Goal: Transaction & Acquisition: Purchase product/service

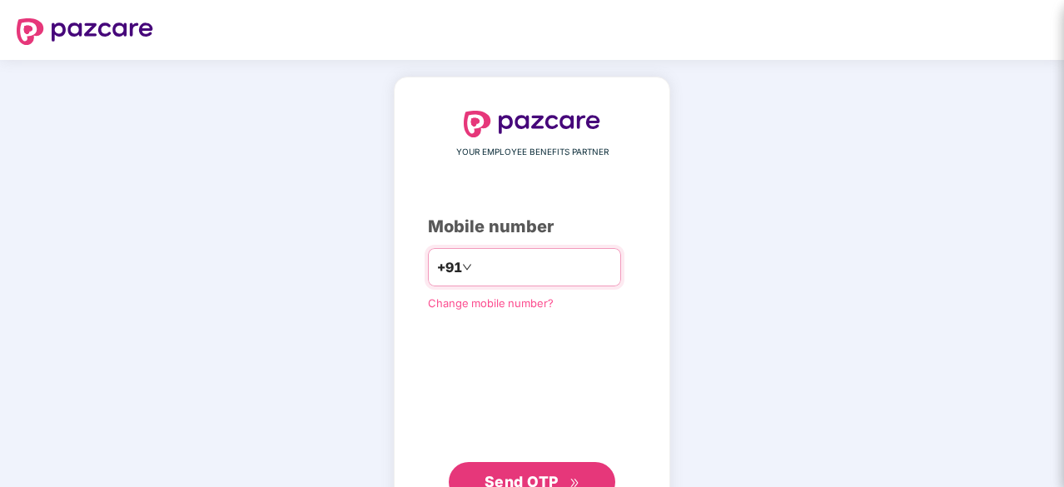
click at [506, 268] on input "number" at bounding box center [543, 267] width 137 height 27
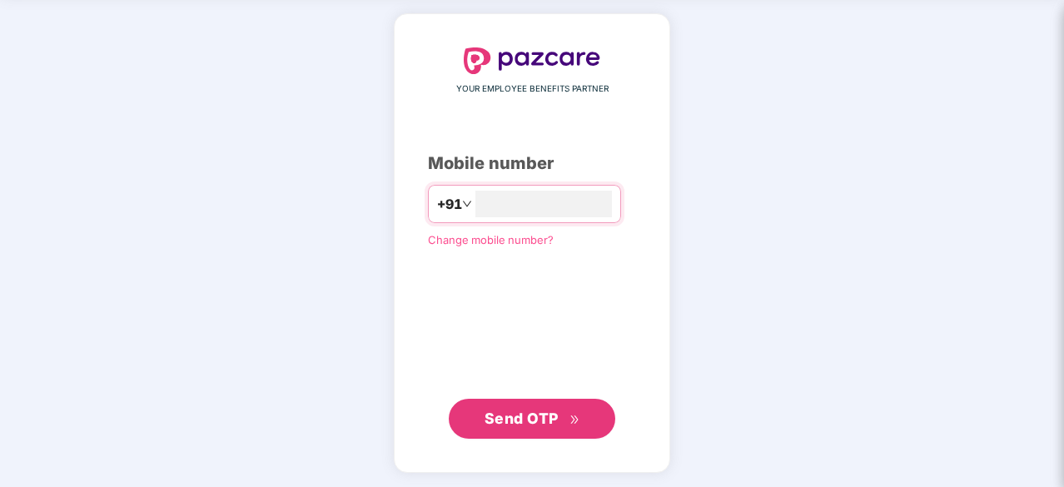
type input "**********"
click at [513, 409] on span "Send OTP" at bounding box center [522, 417] width 74 height 17
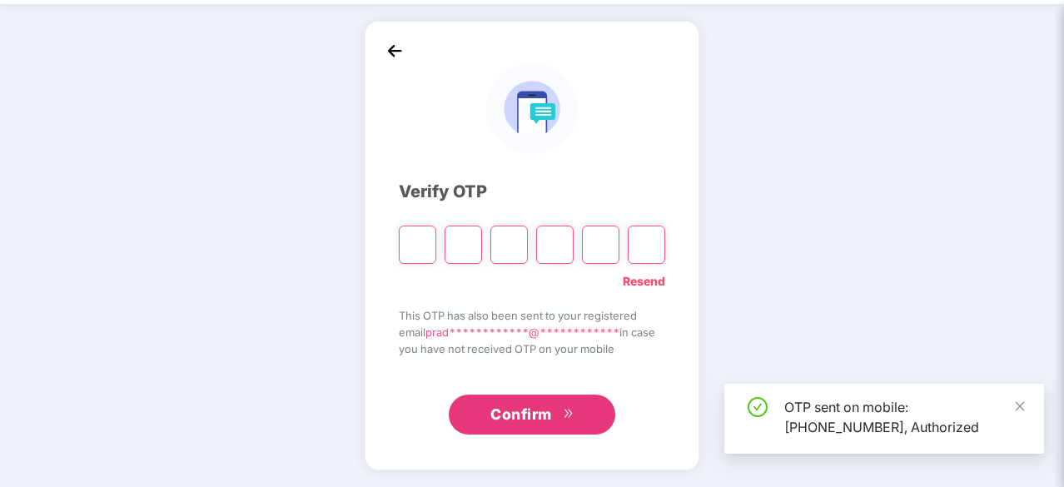
scroll to position [55, 0]
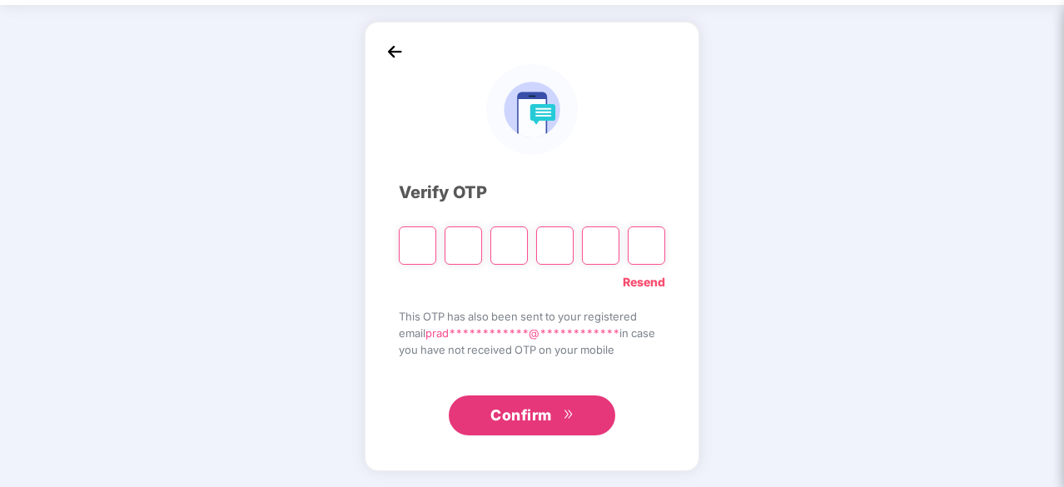
type input "*"
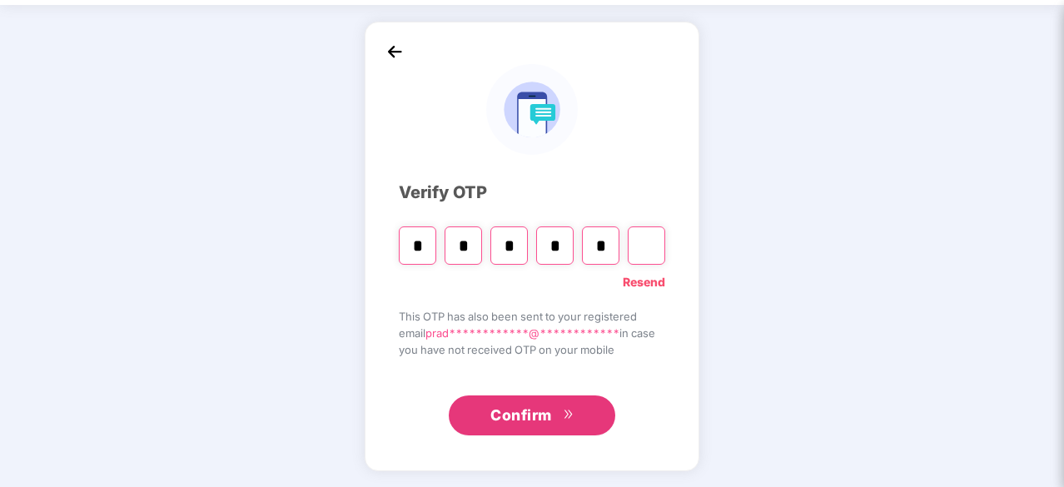
type input "*"
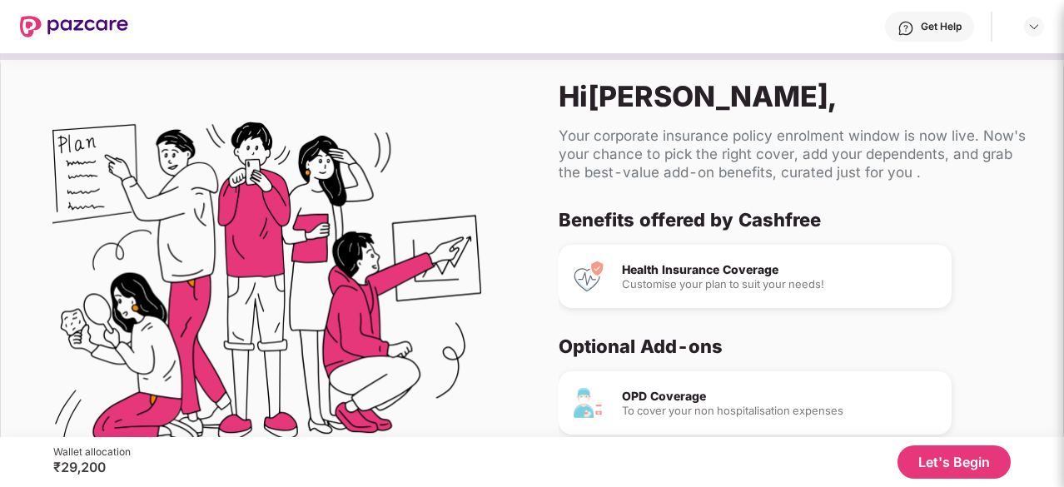
scroll to position [157, 0]
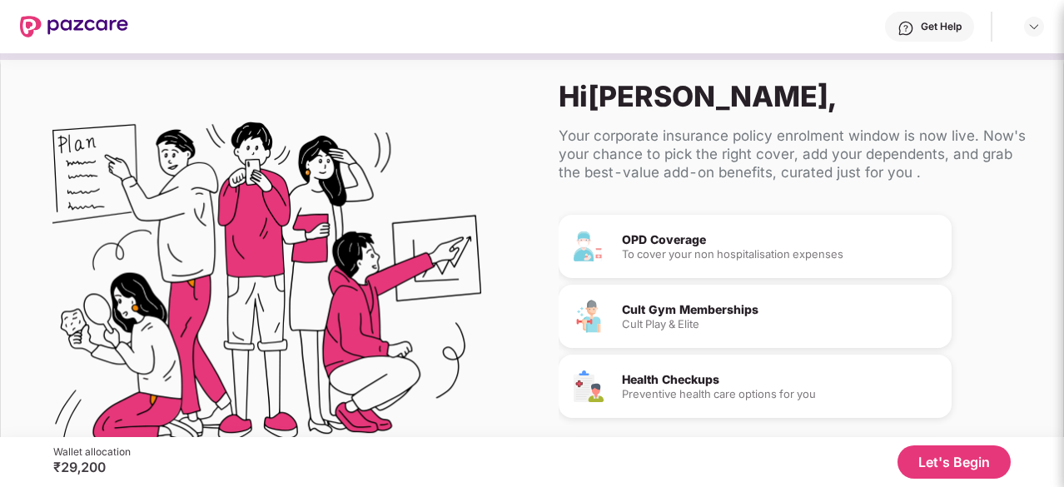
click at [922, 454] on button "Let's Begin" at bounding box center [954, 461] width 113 height 33
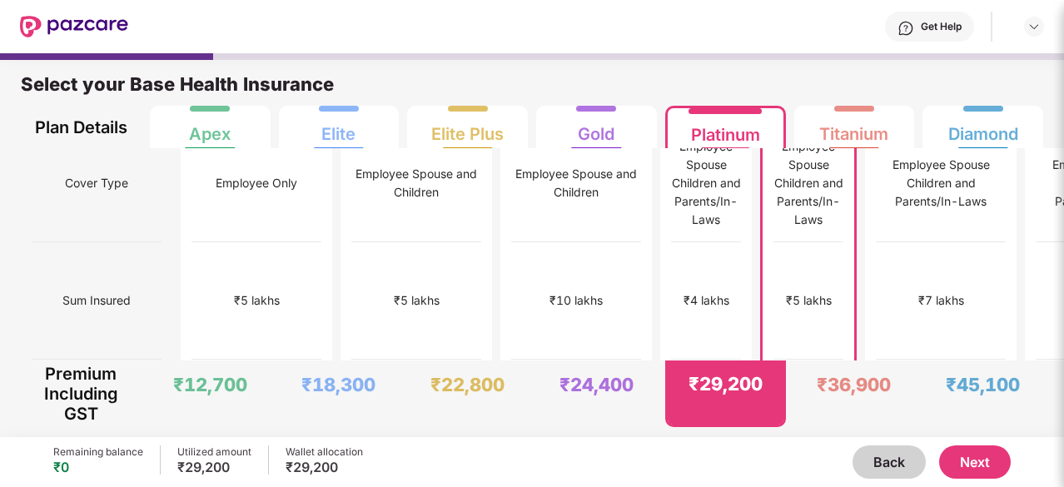
scroll to position [0, 0]
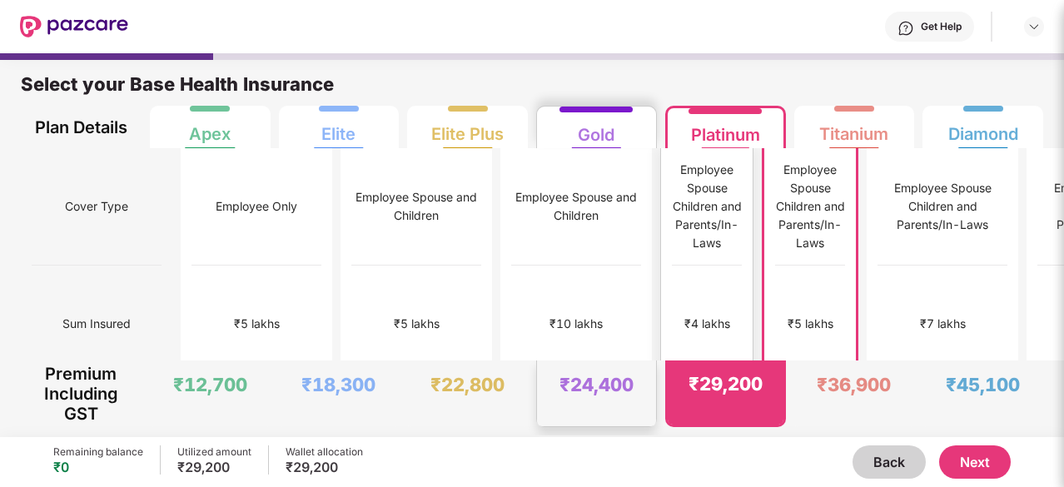
click at [672, 329] on div "₹4 lakhs" at bounding box center [707, 324] width 70 height 117
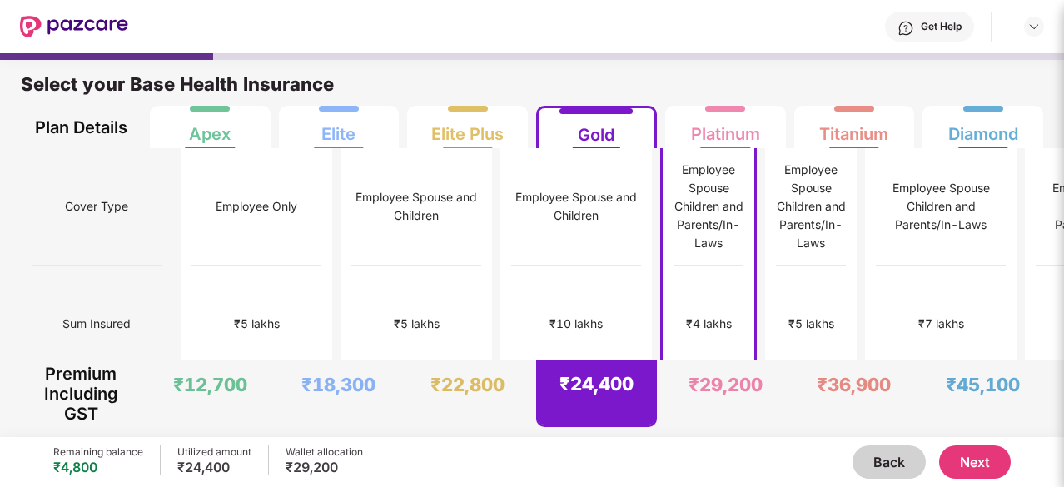
click at [966, 465] on button "Next" at bounding box center [975, 461] width 72 height 33
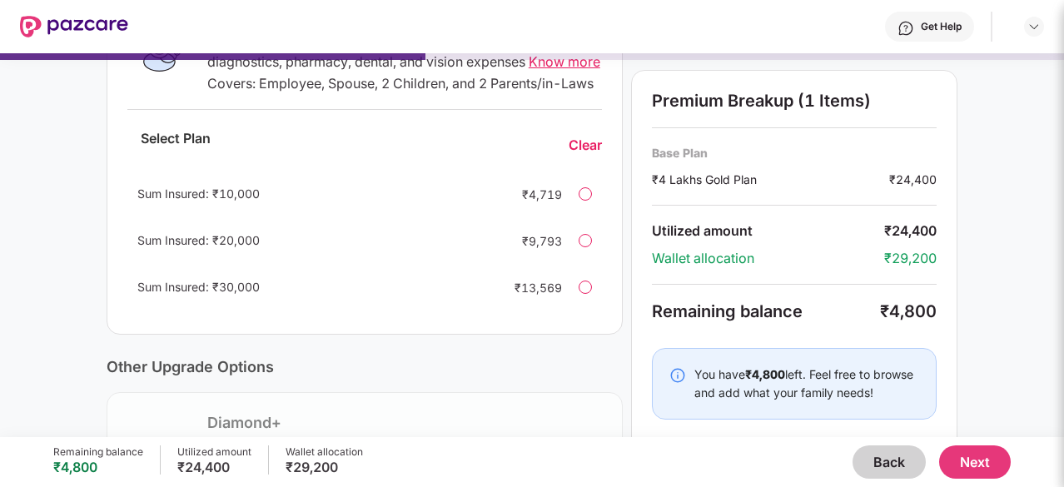
scroll to position [416, 0]
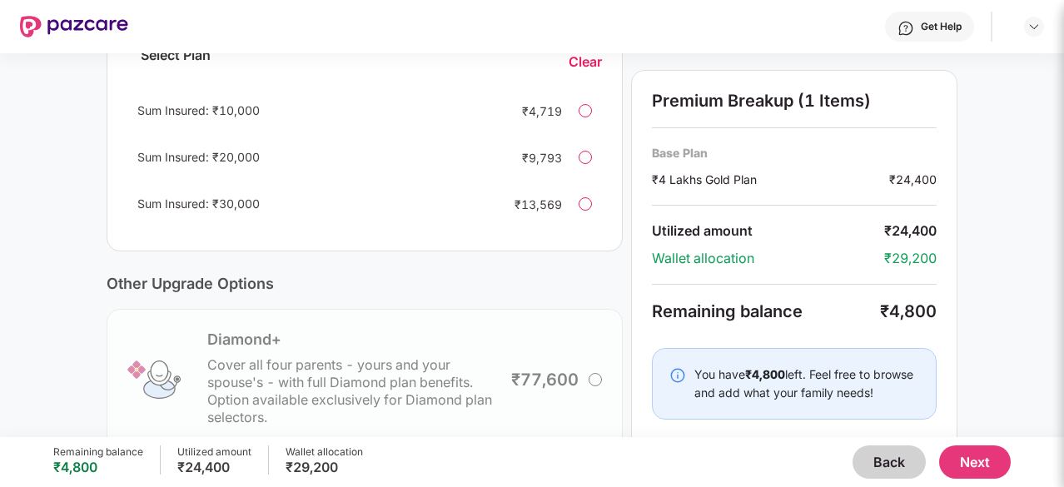
click at [580, 211] on div at bounding box center [585, 203] width 13 height 13
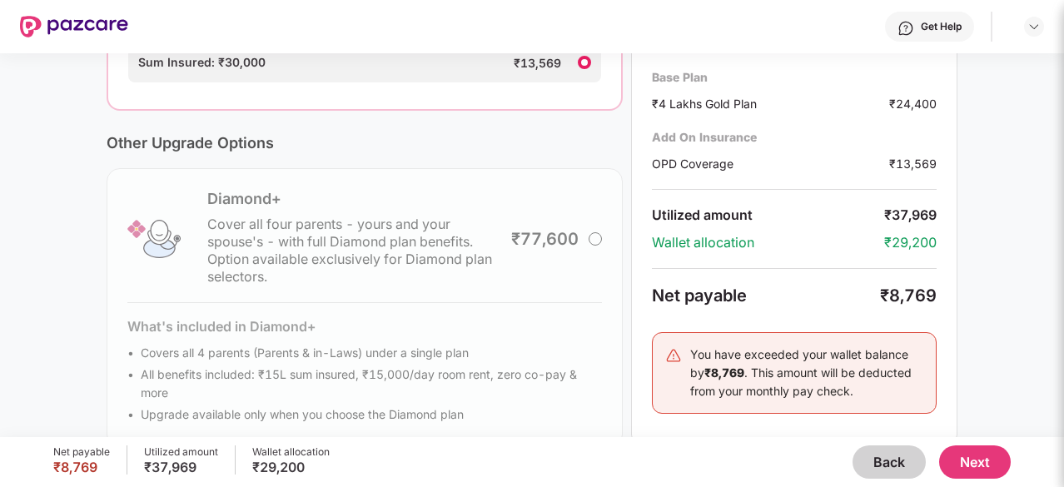
scroll to position [584, 0]
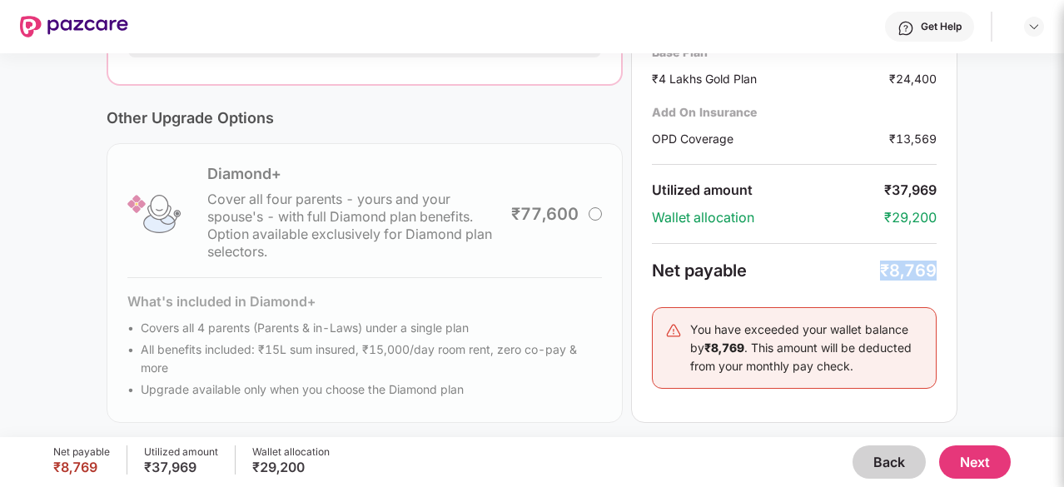
drag, startPoint x: 883, startPoint y: 291, endPoint x: 941, endPoint y: 296, distance: 58.5
click at [943, 296] on div "Premium Breakup (2 Items) Base Plan ₹4 Lakhs Gold Plan ₹24,400 Add On Insurance…" at bounding box center [794, 196] width 326 height 454
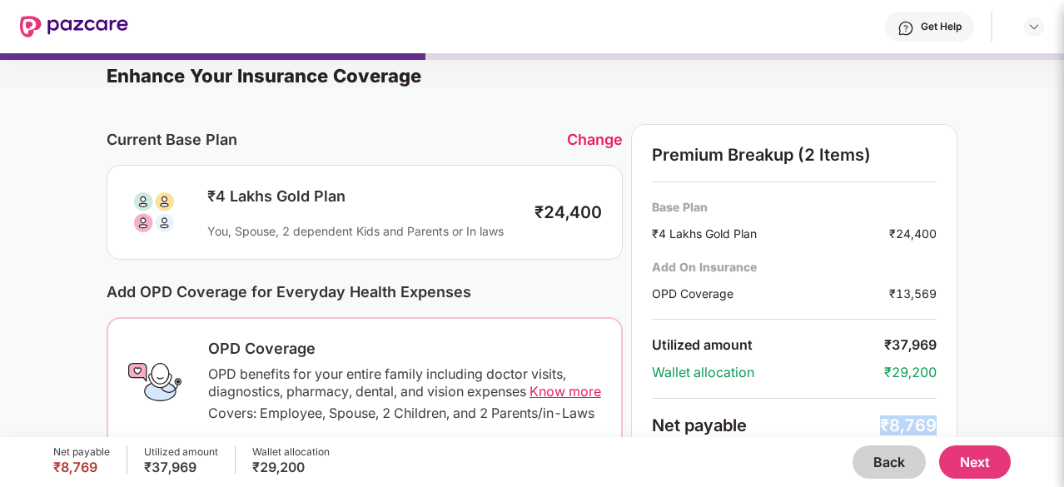
scroll to position [0, 0]
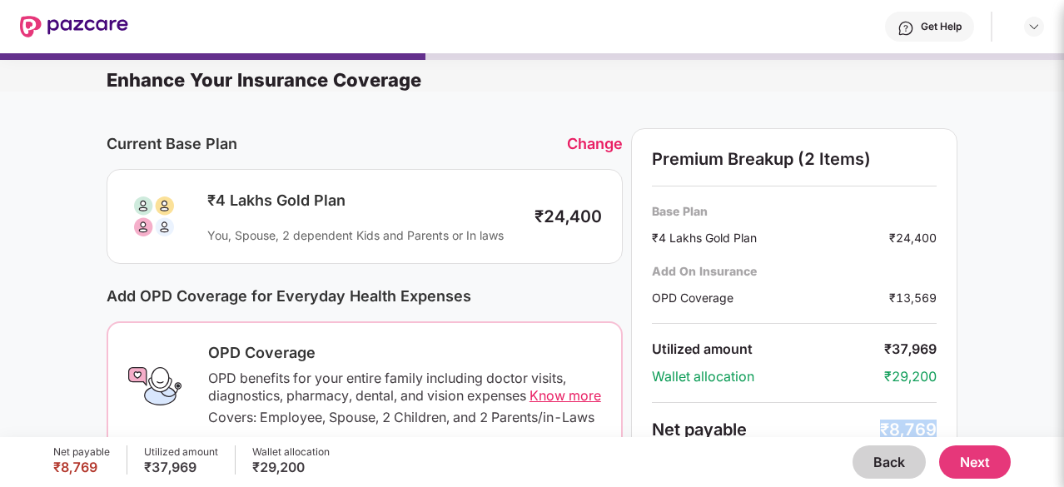
click at [871, 462] on button "Back" at bounding box center [889, 461] width 73 height 33
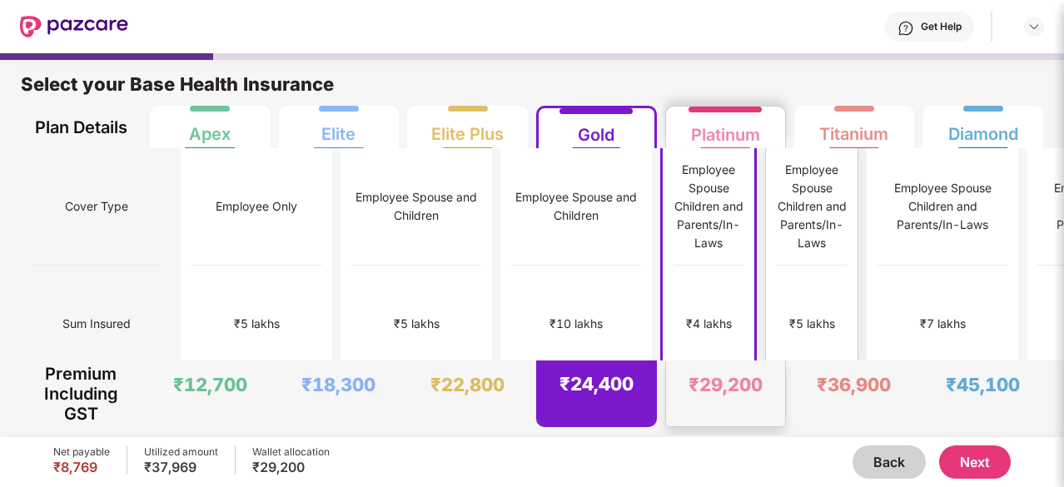
click at [777, 270] on div "₹5 lakhs" at bounding box center [812, 324] width 70 height 117
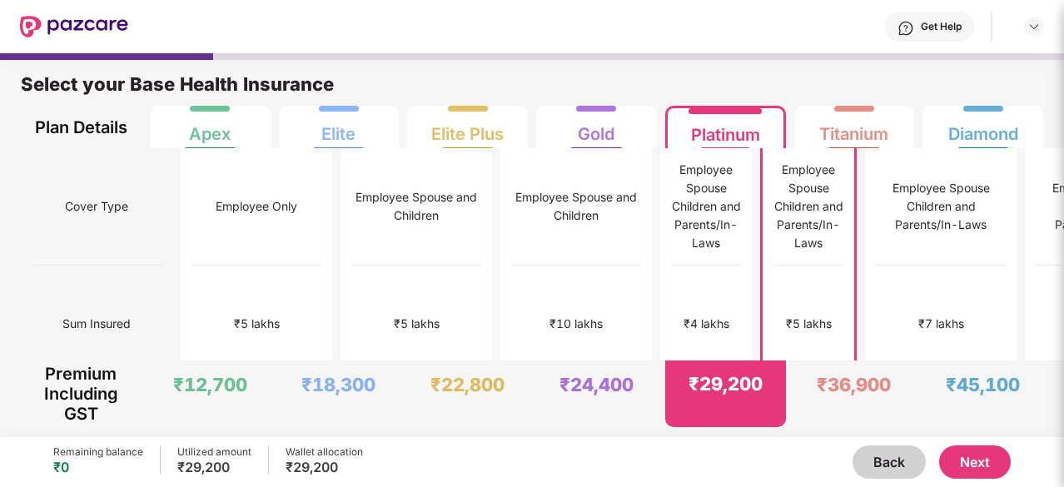
click at [987, 460] on button "Next" at bounding box center [975, 461] width 72 height 33
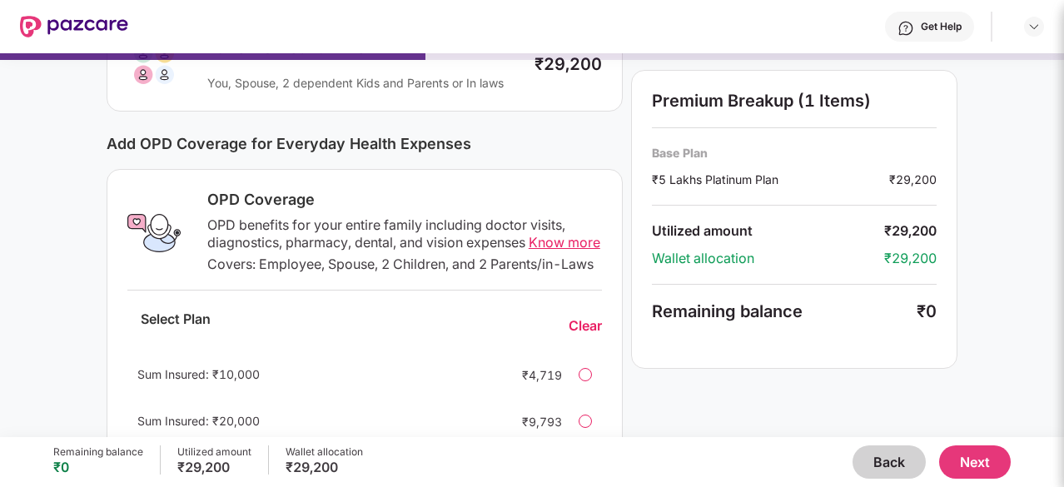
scroll to position [167, 0]
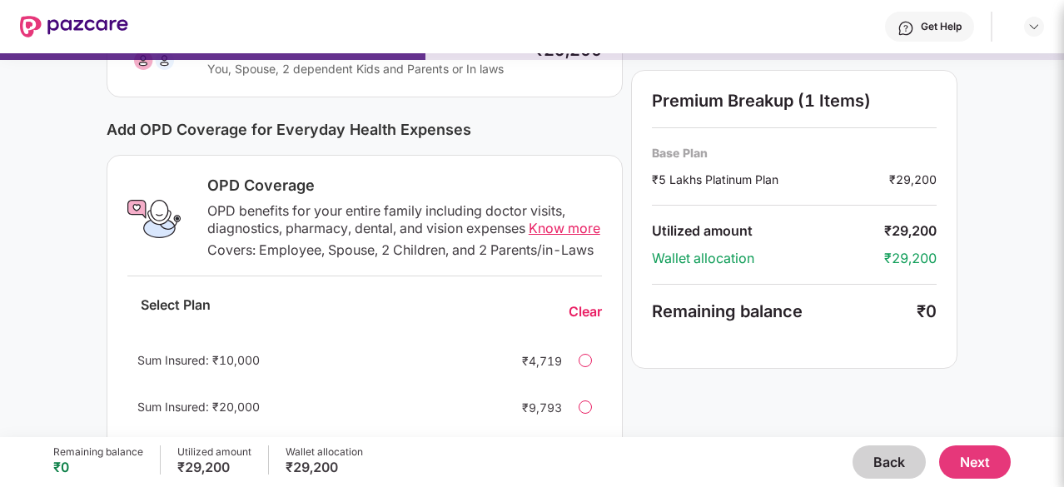
click at [868, 463] on button "Back" at bounding box center [889, 461] width 73 height 33
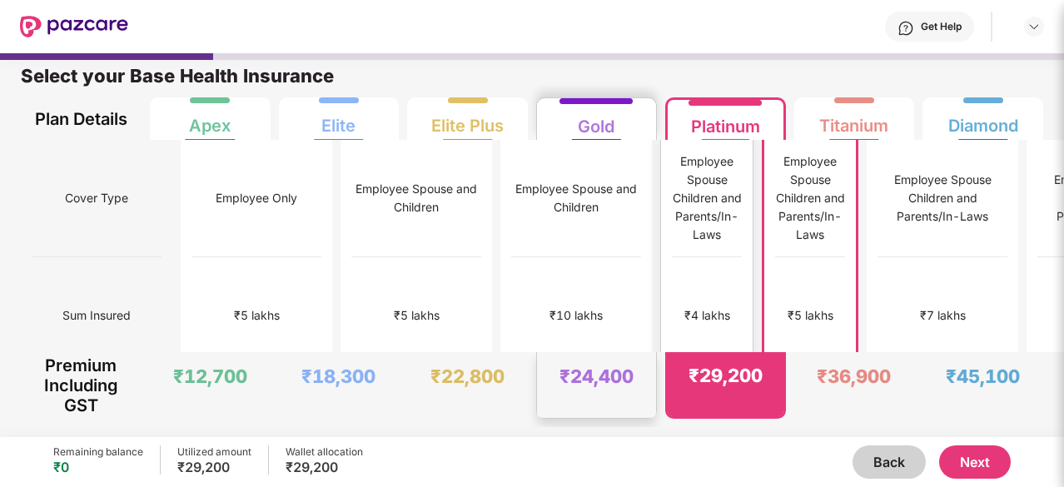
click at [672, 281] on div "₹4 lakhs" at bounding box center [707, 315] width 70 height 117
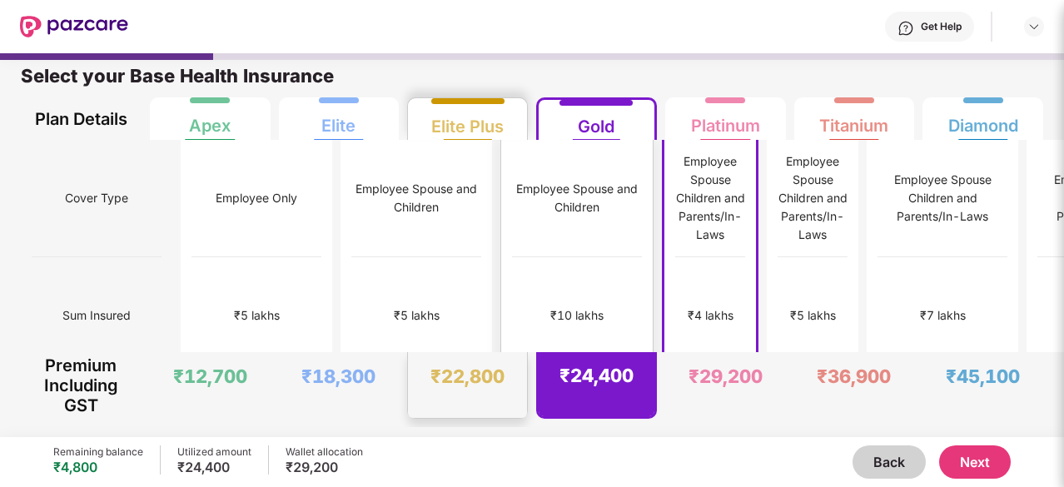
click at [512, 271] on div "₹10 lakhs" at bounding box center [577, 315] width 130 height 117
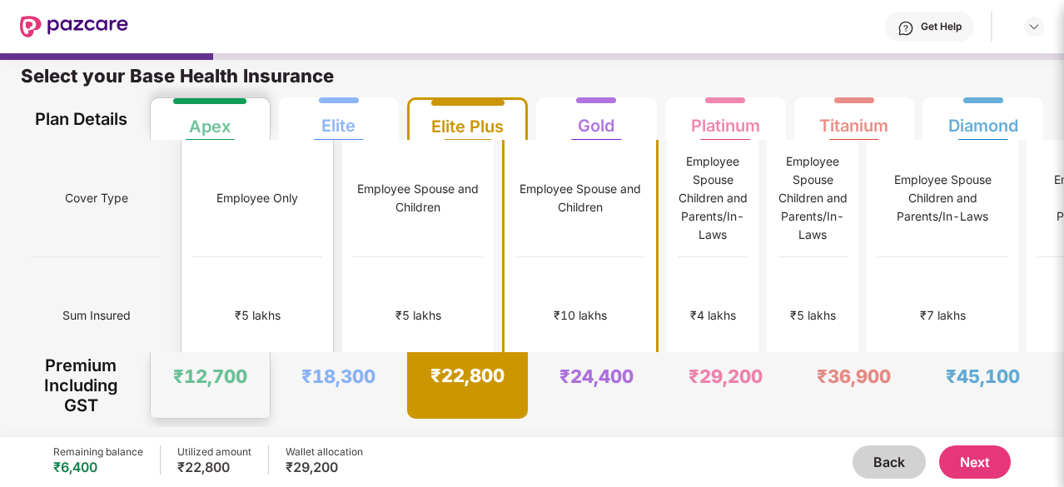
click at [235, 306] on div "₹5 lakhs" at bounding box center [258, 315] width 46 height 18
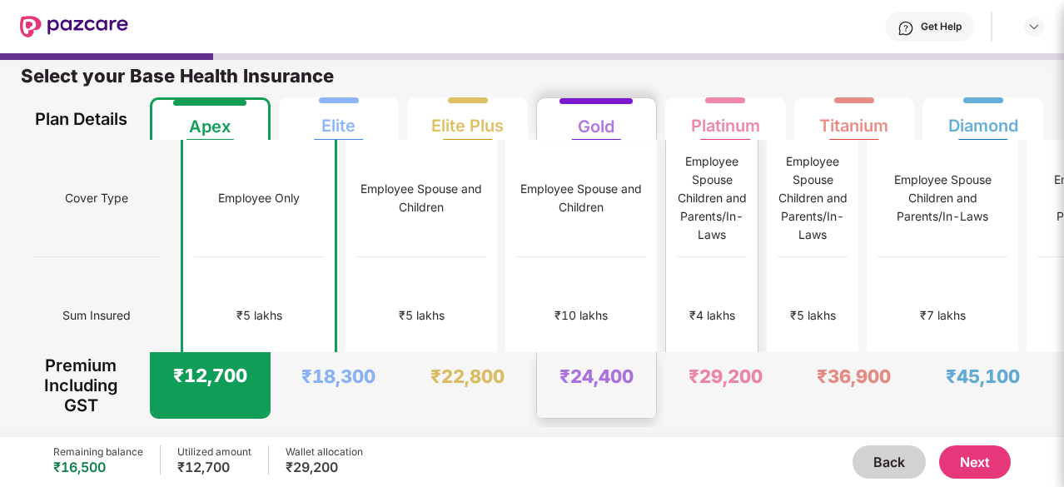
click at [689, 306] on div "₹4 lakhs" at bounding box center [712, 315] width 46 height 18
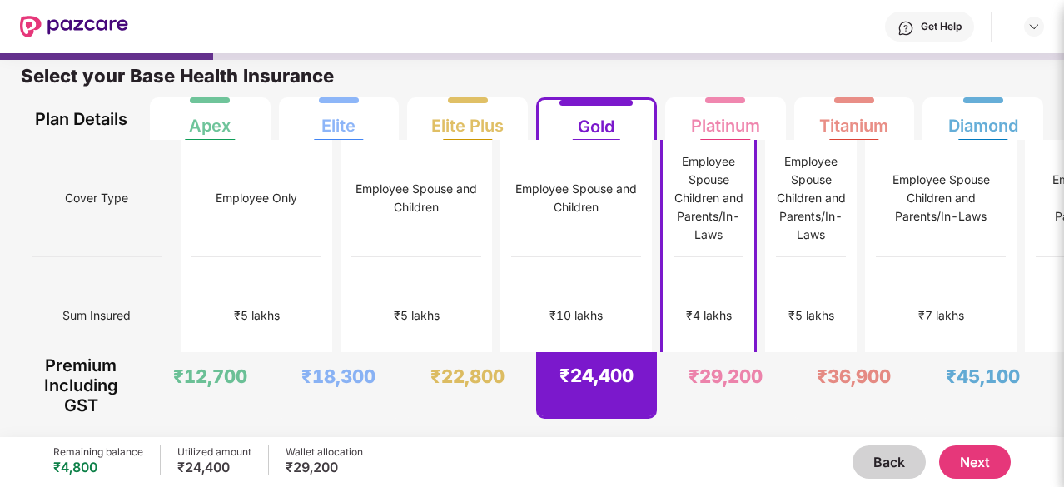
click at [953, 466] on button "Next" at bounding box center [975, 461] width 72 height 33
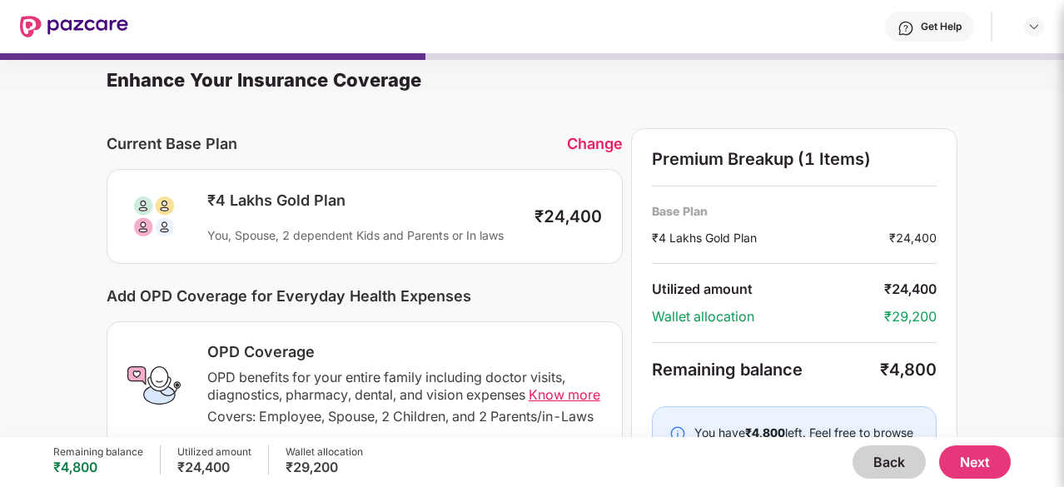
scroll to position [250, 0]
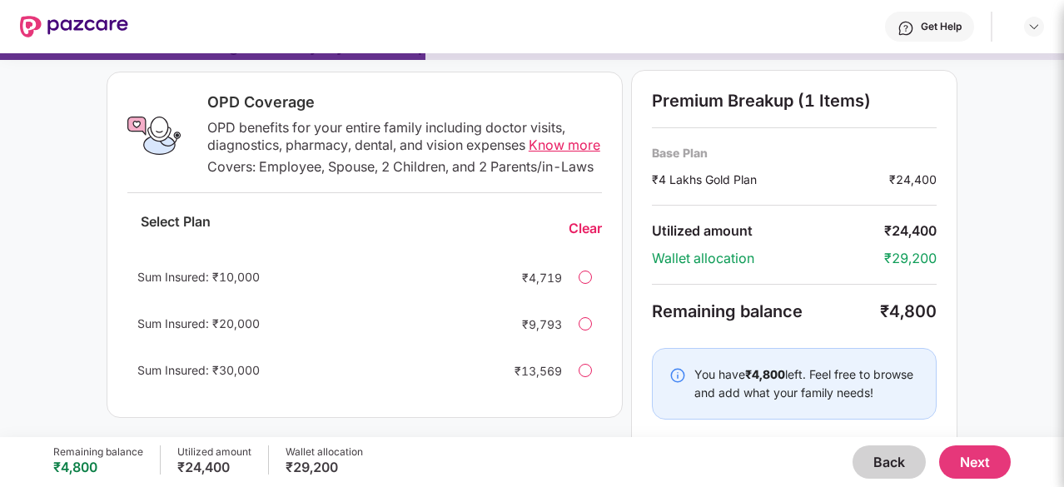
click at [588, 284] on div at bounding box center [585, 277] width 13 height 13
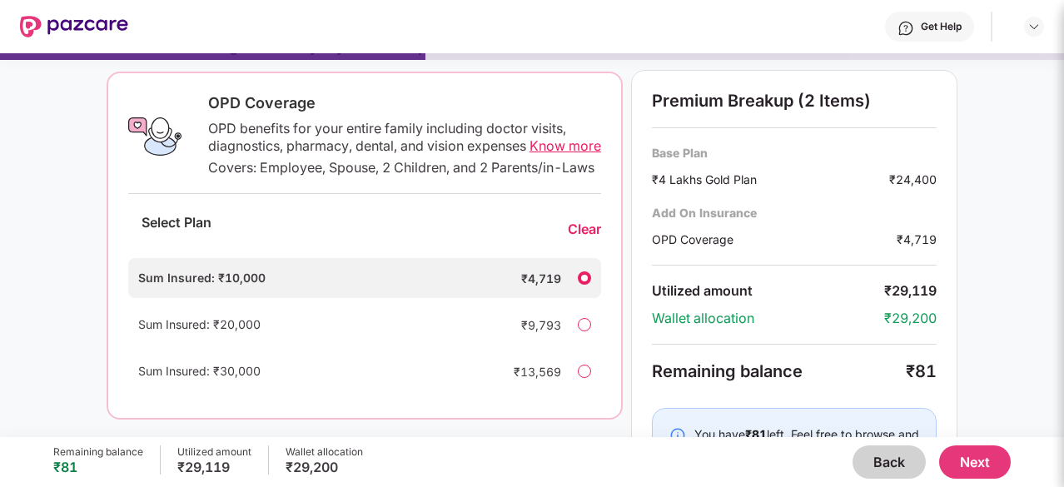
click at [530, 154] on span "Know more" at bounding box center [566, 145] width 72 height 17
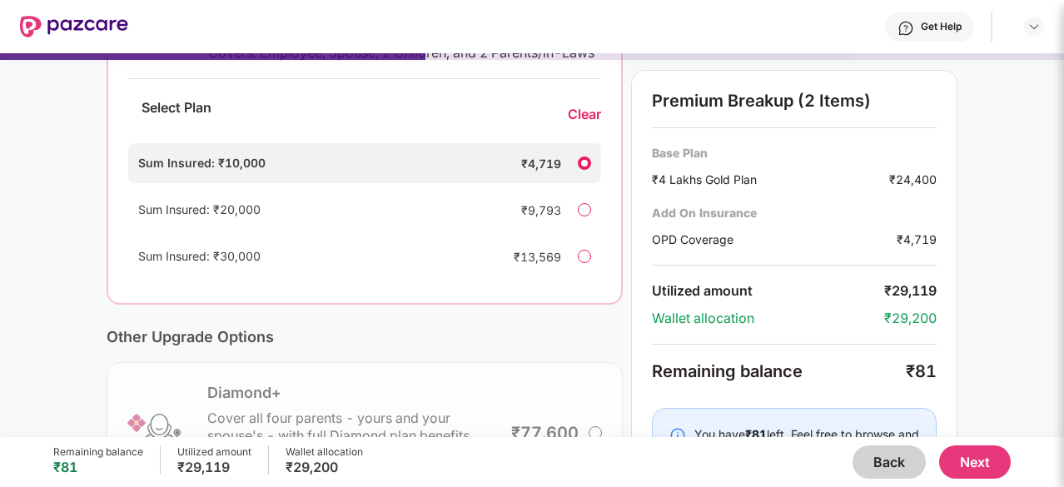
scroll to position [366, 0]
click at [881, 475] on button "Back" at bounding box center [889, 461] width 73 height 33
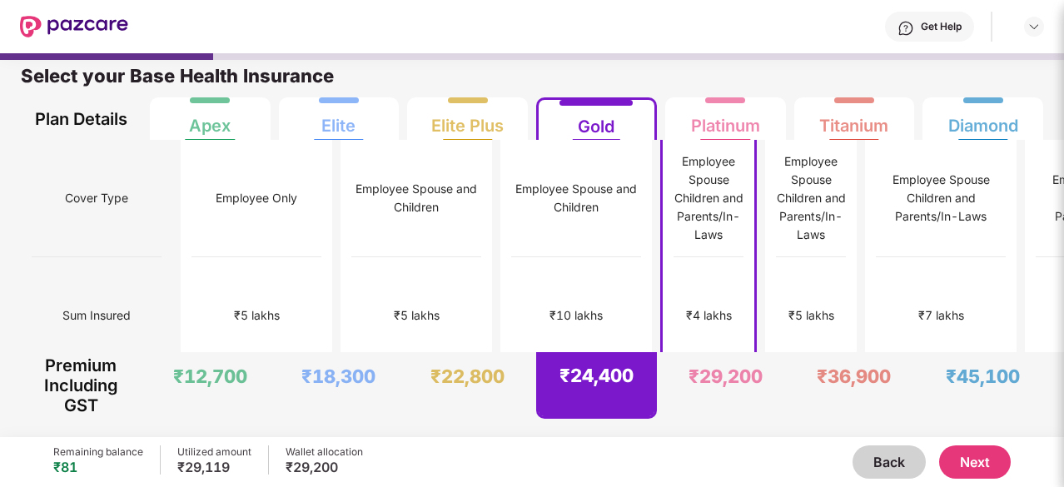
scroll to position [8, 0]
click at [512, 312] on div "₹10 lakhs" at bounding box center [577, 315] width 130 height 117
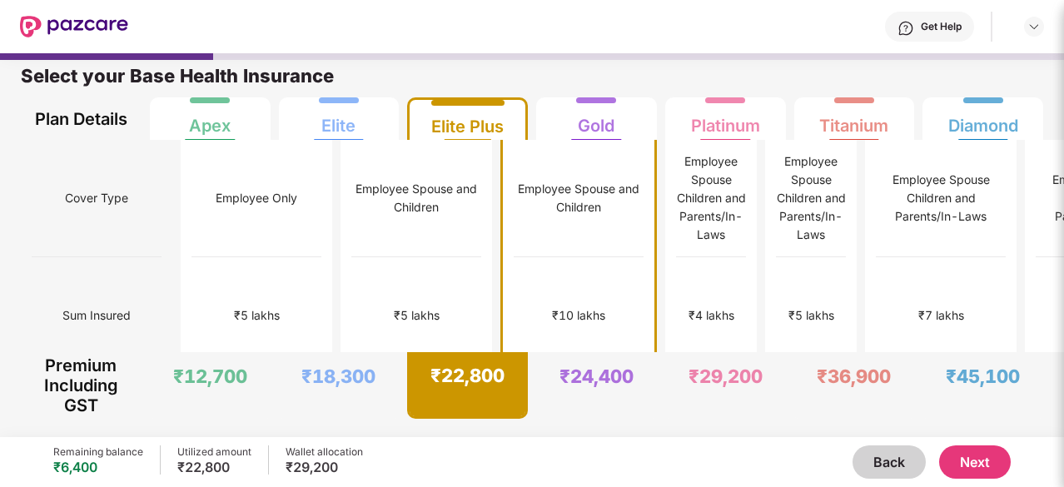
click at [968, 456] on button "Next" at bounding box center [975, 461] width 72 height 33
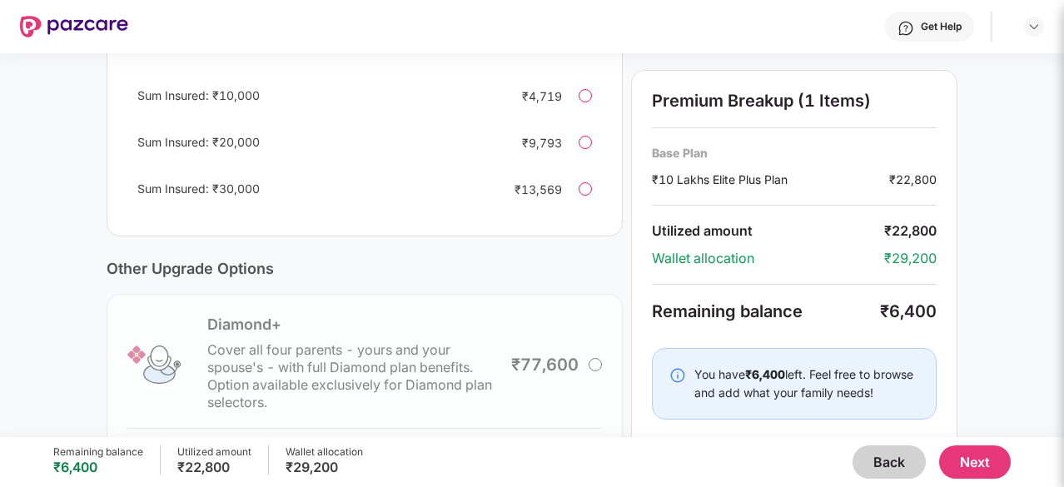
scroll to position [432, 0]
click at [899, 469] on button "Back" at bounding box center [889, 461] width 73 height 33
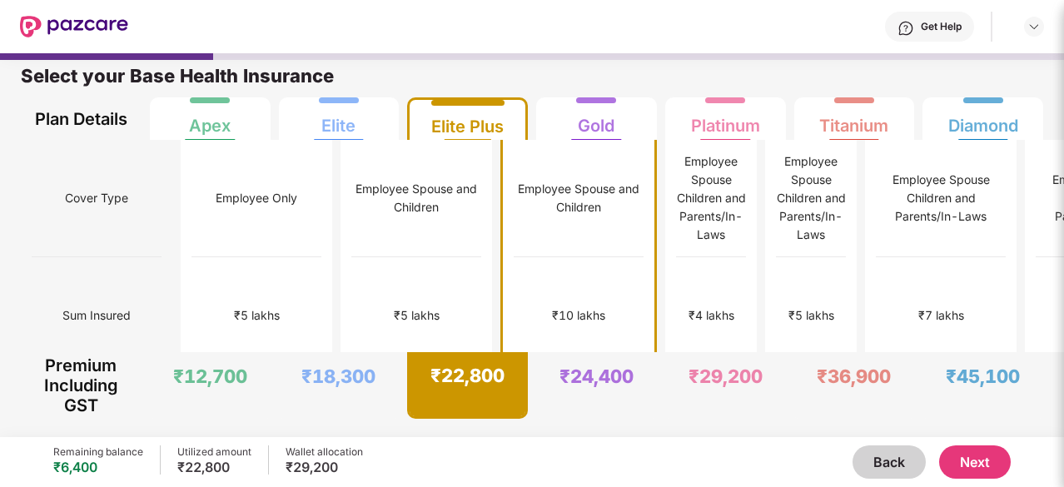
scroll to position [8, 0]
click at [352, 314] on div "₹5 lakhs" at bounding box center [417, 315] width 130 height 117
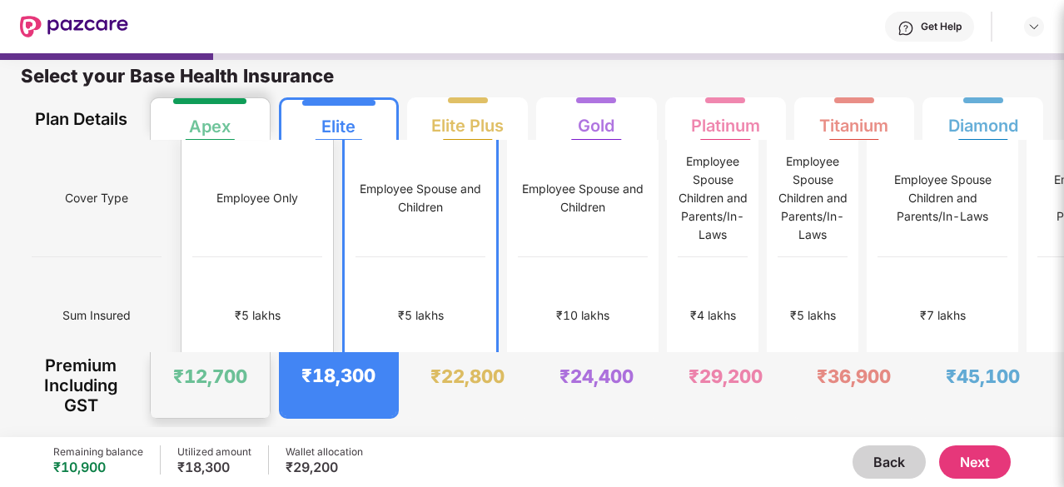
click at [225, 266] on div "₹5 lakhs" at bounding box center [257, 315] width 130 height 117
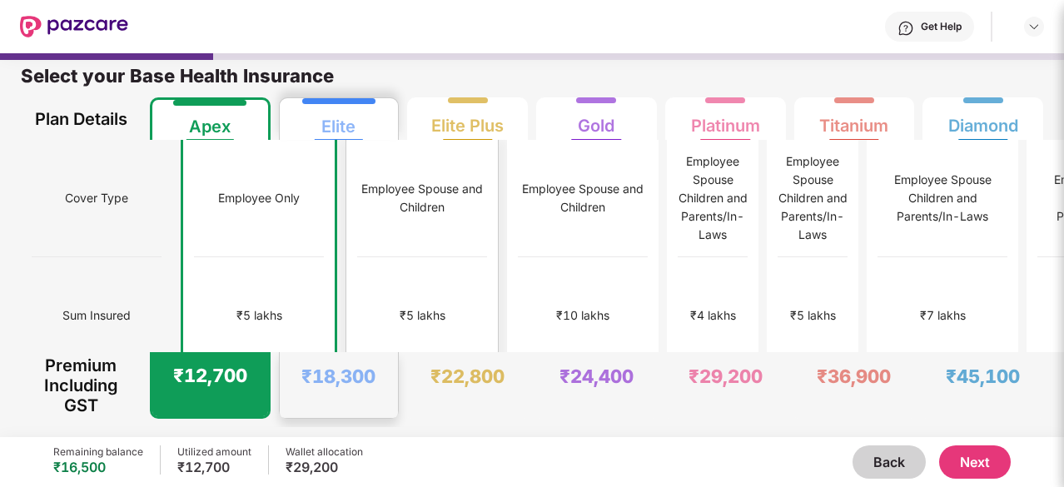
click at [357, 334] on div "₹5 lakhs" at bounding box center [422, 315] width 130 height 117
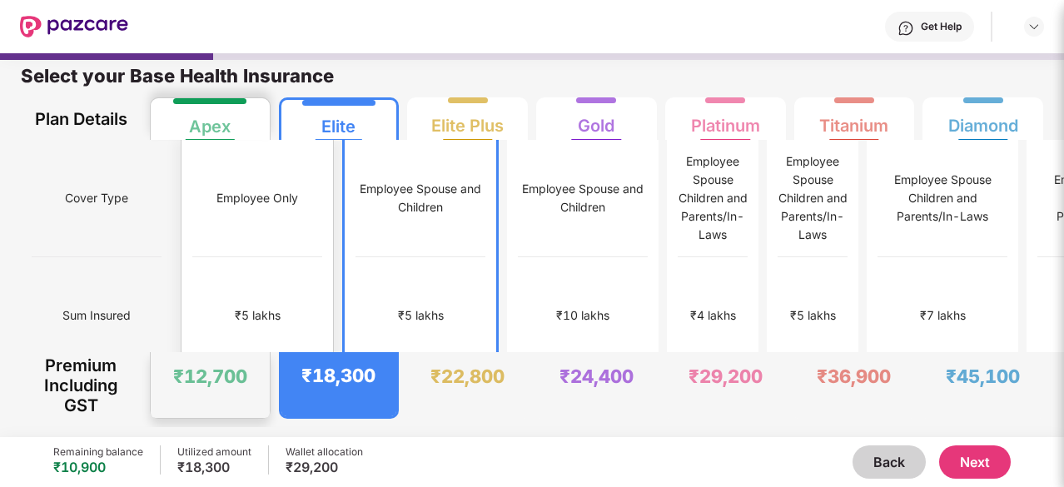
click at [236, 336] on div "₹5 lakhs" at bounding box center [257, 315] width 130 height 117
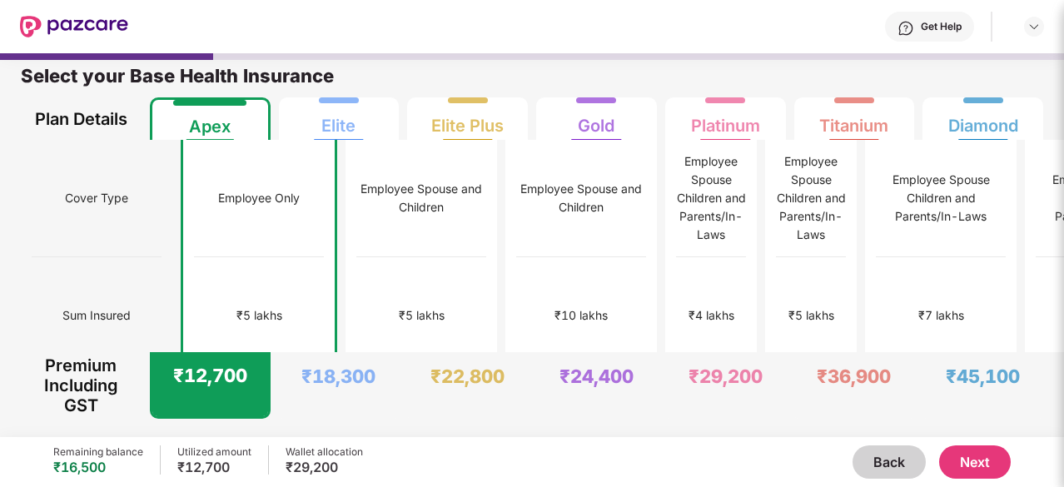
click at [968, 459] on button "Next" at bounding box center [975, 461] width 72 height 33
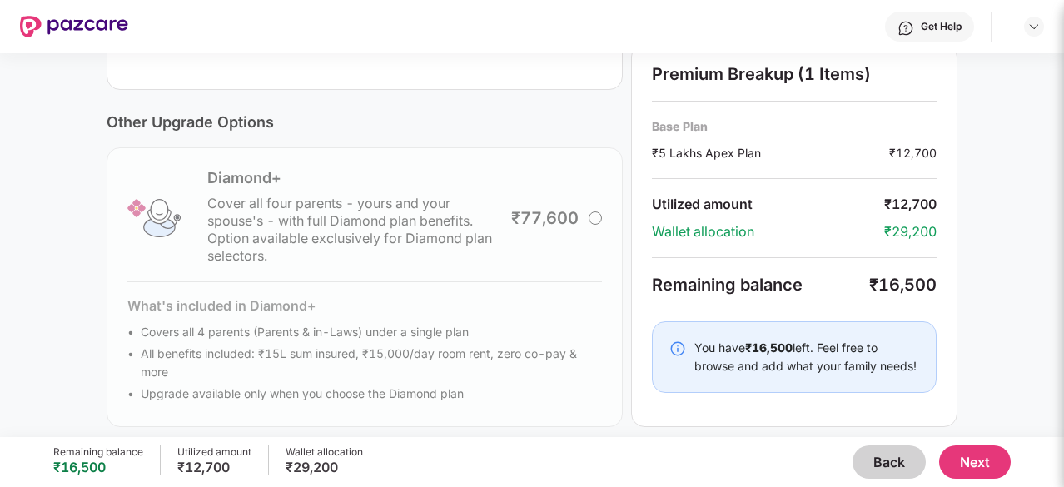
scroll to position [603, 0]
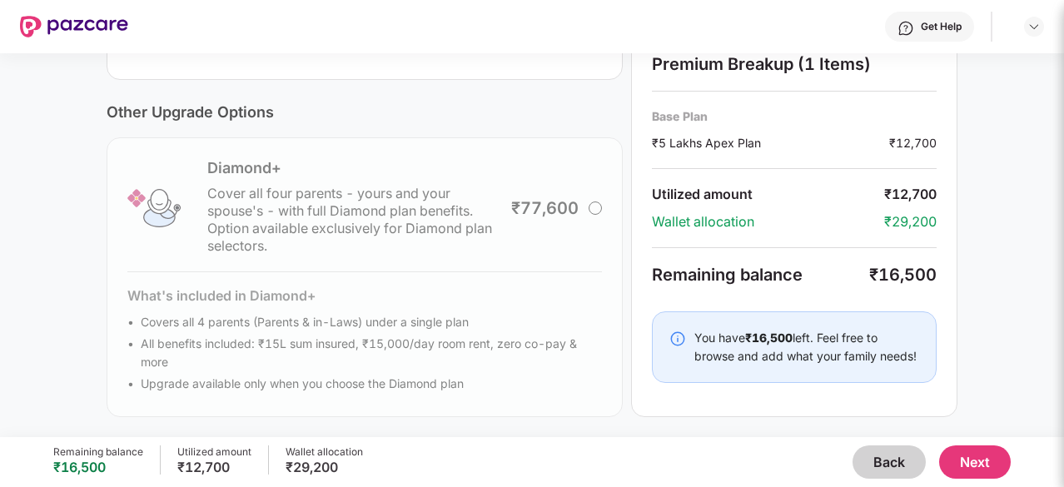
click at [595, 214] on div "Diamond+ Cover all four parents - yours and your spouse's - with full Diamond p…" at bounding box center [365, 277] width 516 height 280
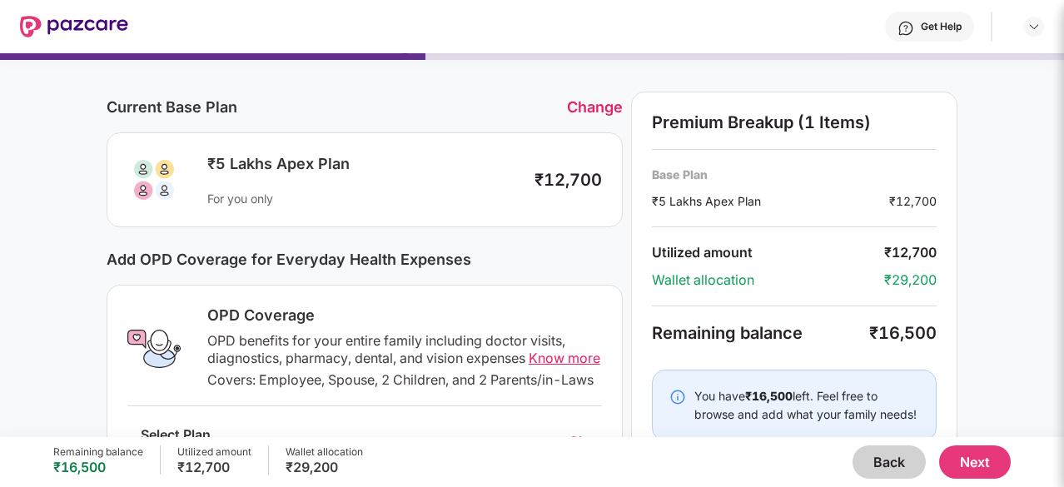
scroll to position [0, 0]
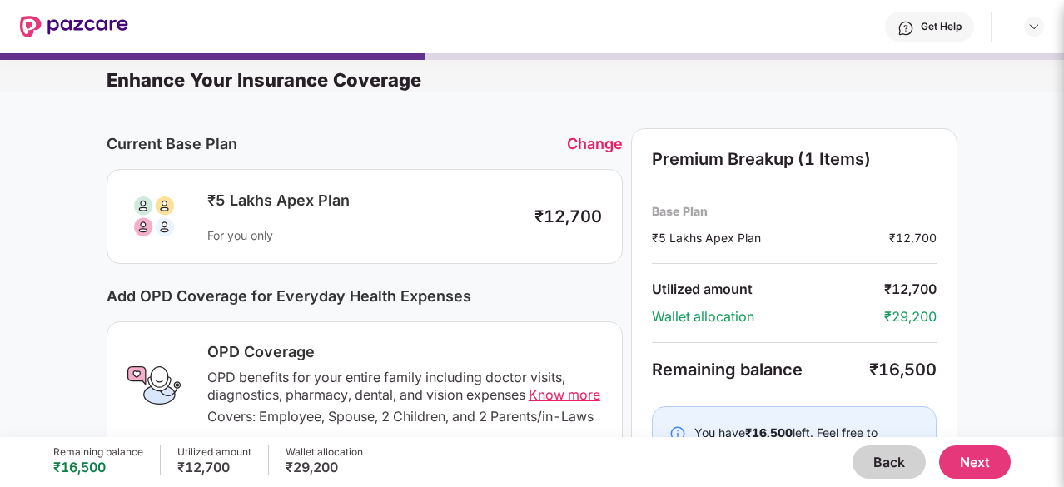
click at [874, 464] on button "Back" at bounding box center [889, 461] width 73 height 33
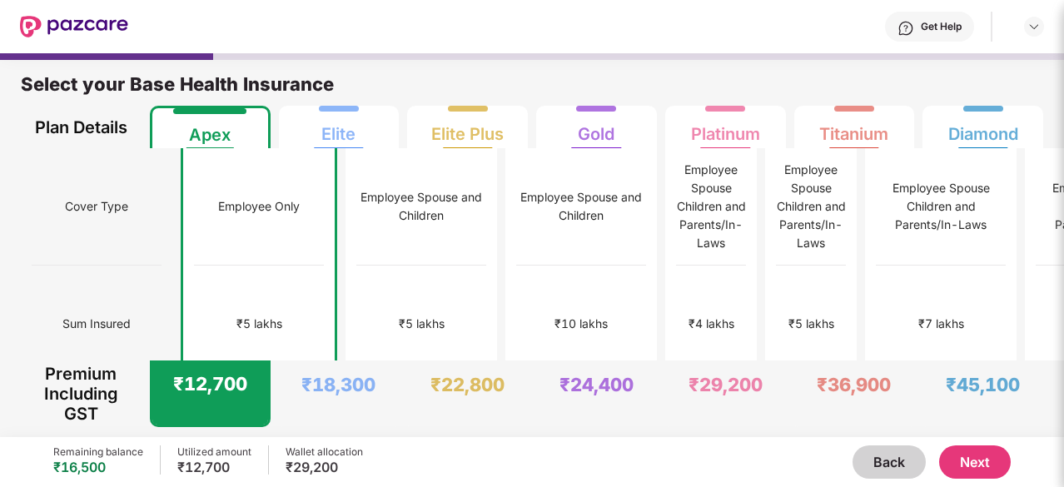
click at [984, 467] on button "Next" at bounding box center [975, 461] width 72 height 33
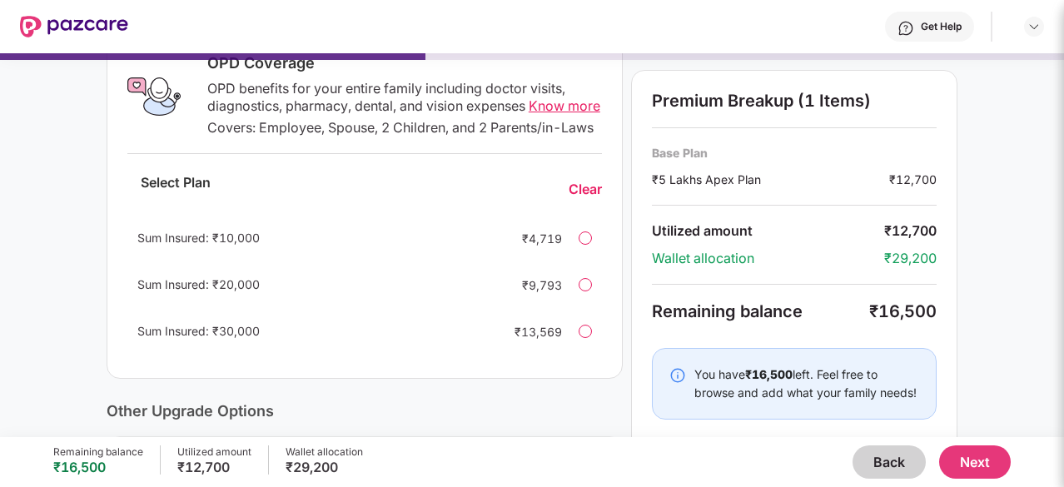
scroll to position [333, 0]
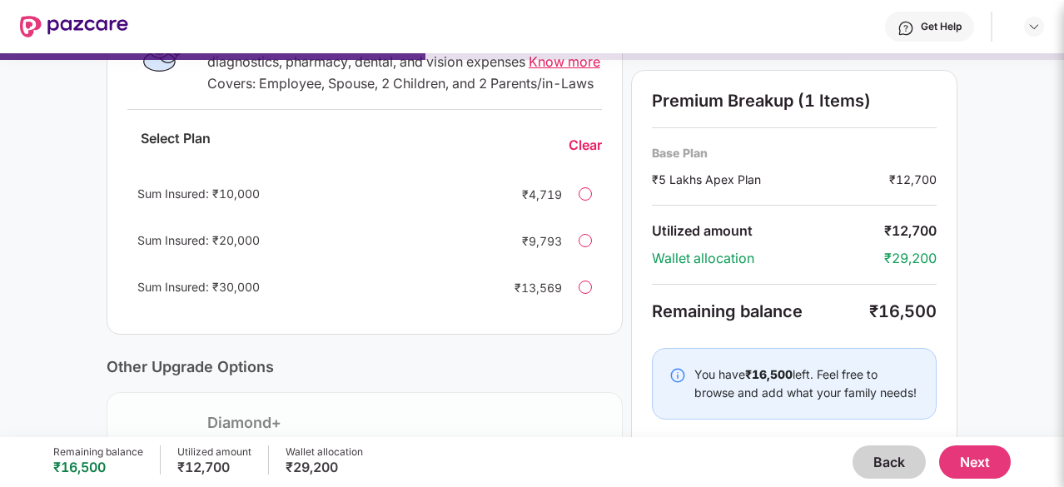
click at [573, 261] on div "Sum Insured: ₹20,000 ₹9,793" at bounding box center [364, 241] width 475 height 40
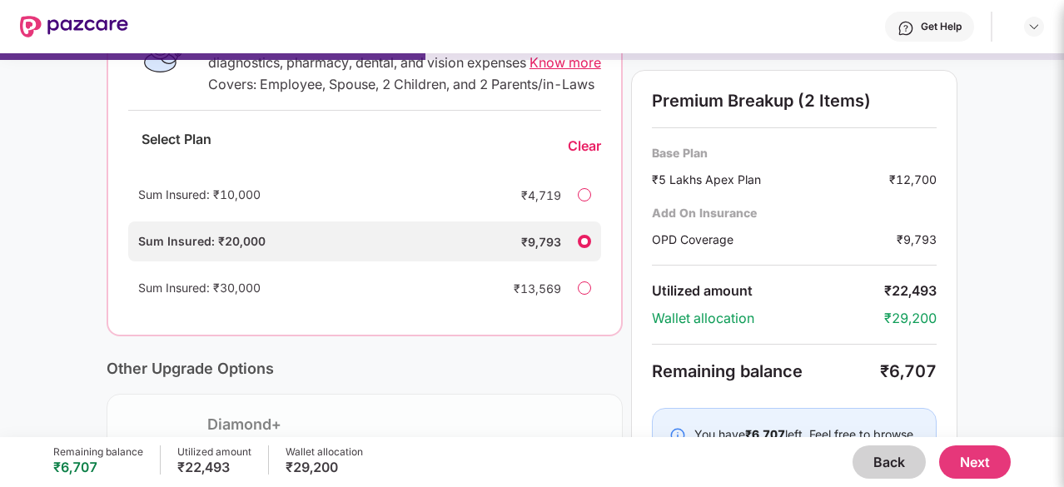
scroll to position [334, 0]
click at [585, 294] on div at bounding box center [584, 287] width 13 height 13
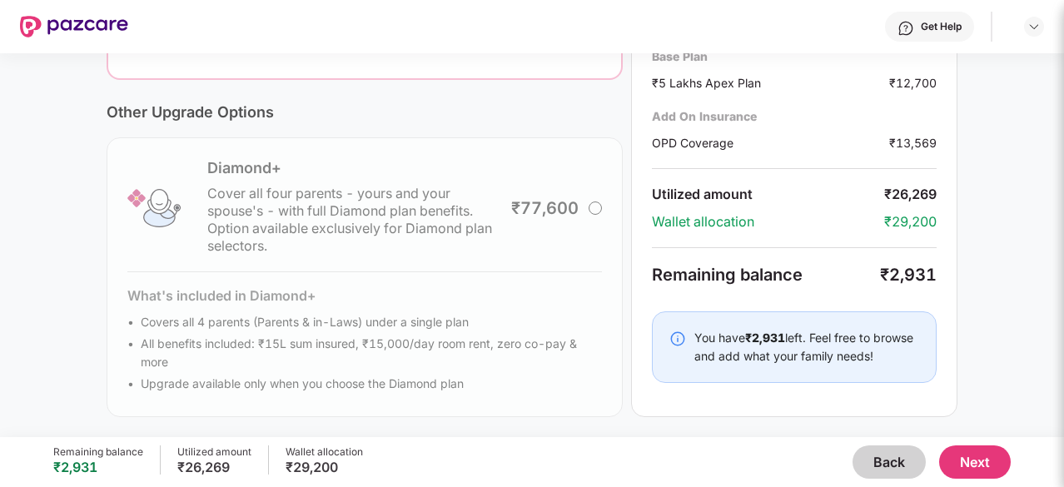
scroll to position [605, 0]
click at [989, 469] on button "Next" at bounding box center [975, 461] width 72 height 33
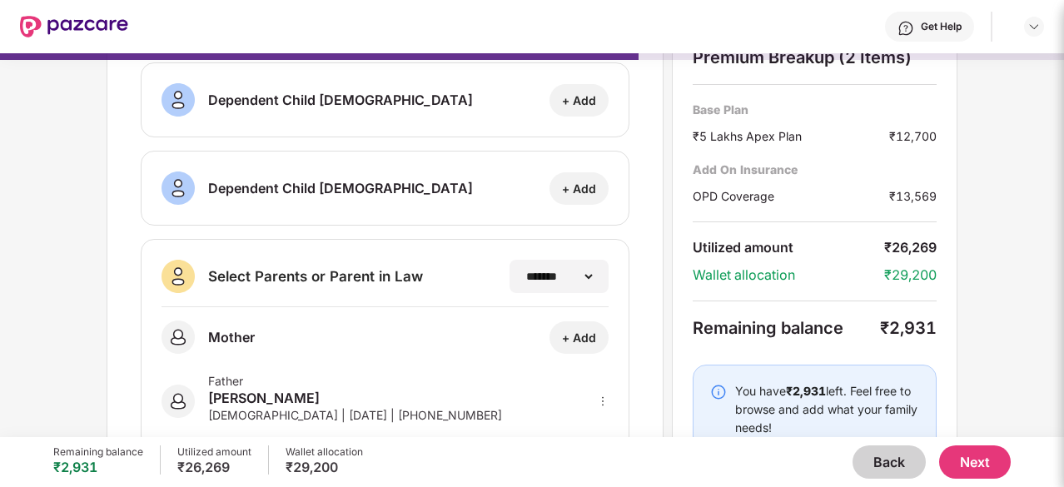
scroll to position [325, 0]
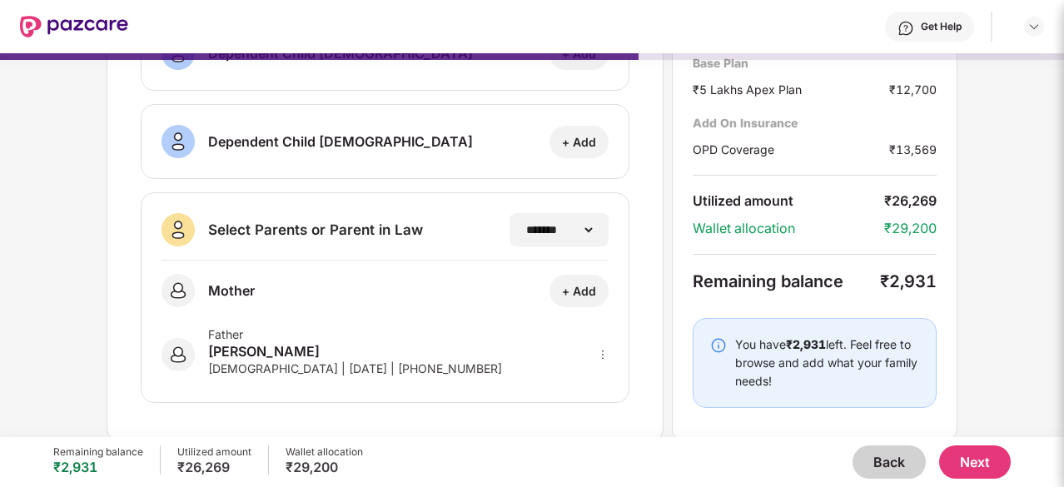
click at [591, 286] on div "+ Add" at bounding box center [579, 291] width 34 height 16
select select "******"
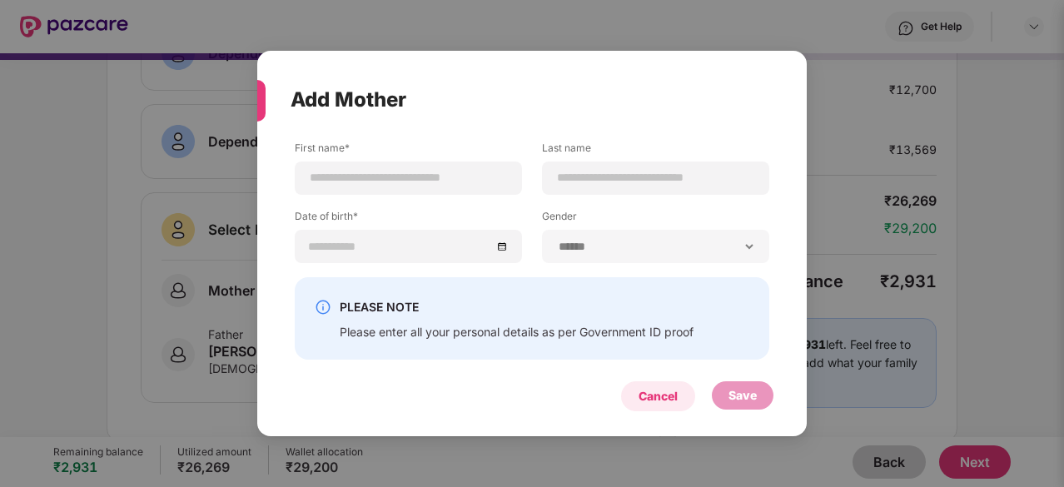
click at [661, 388] on div "Cancel" at bounding box center [658, 396] width 39 height 18
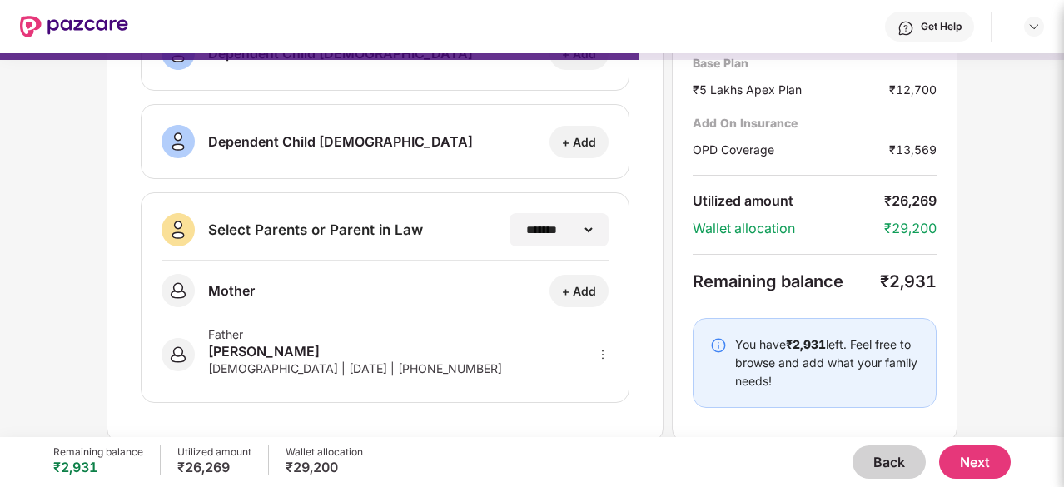
click at [868, 460] on button "Back" at bounding box center [889, 461] width 73 height 33
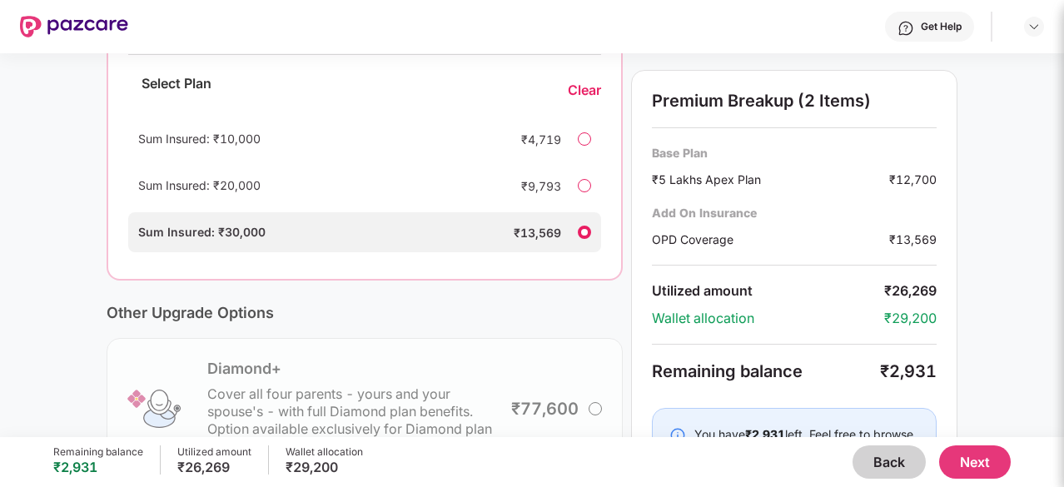
scroll to position [500, 0]
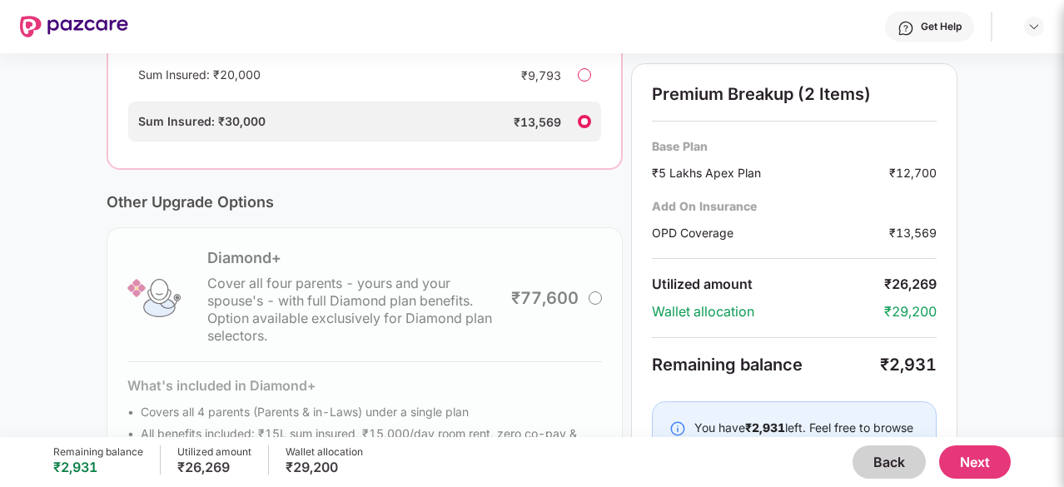
click at [872, 452] on button "Back" at bounding box center [889, 461] width 73 height 33
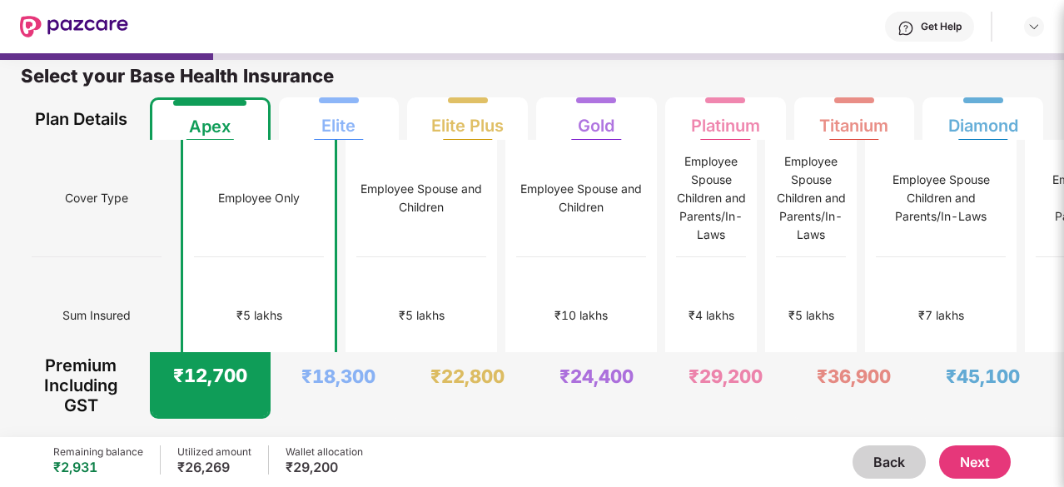
scroll to position [8, 0]
click at [400, 306] on div "₹5 lakhs" at bounding box center [423, 315] width 46 height 18
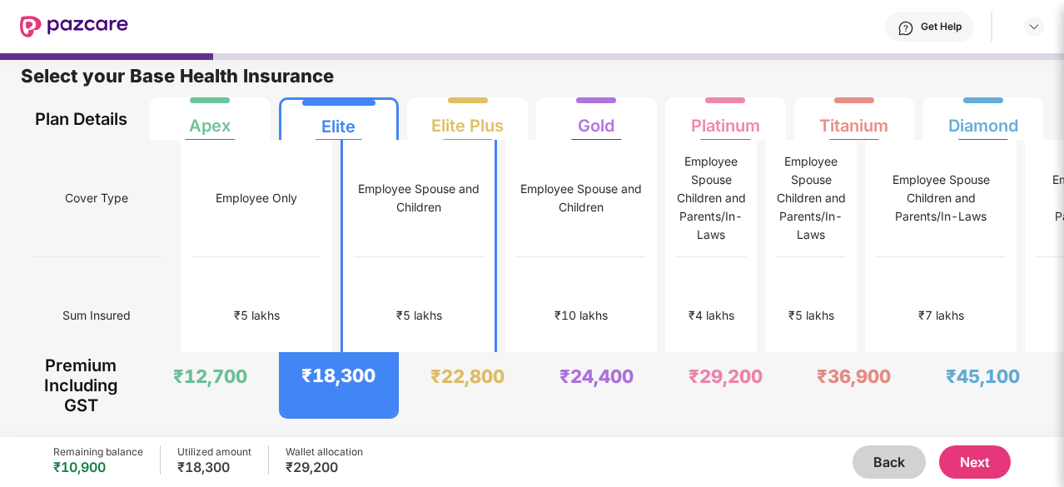
click at [973, 454] on button "Next" at bounding box center [975, 461] width 72 height 33
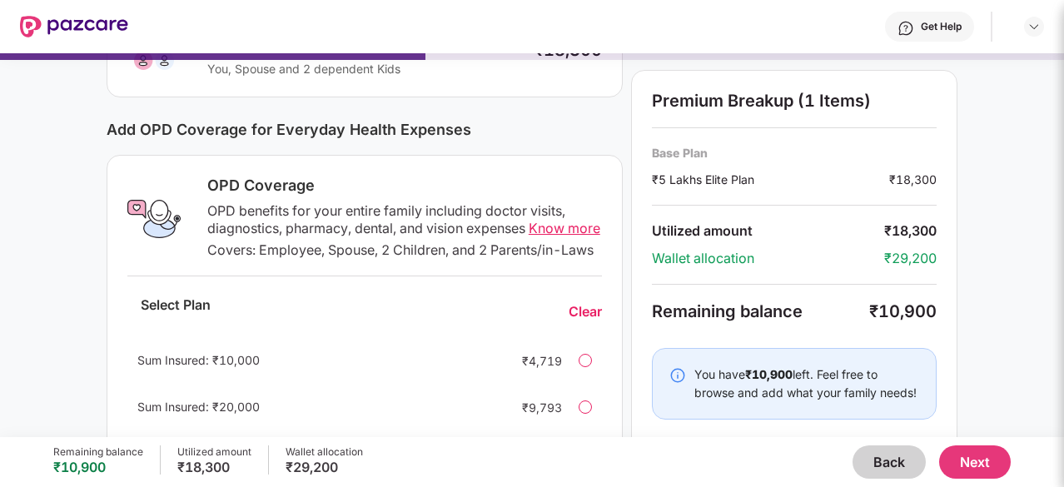
scroll to position [0, 0]
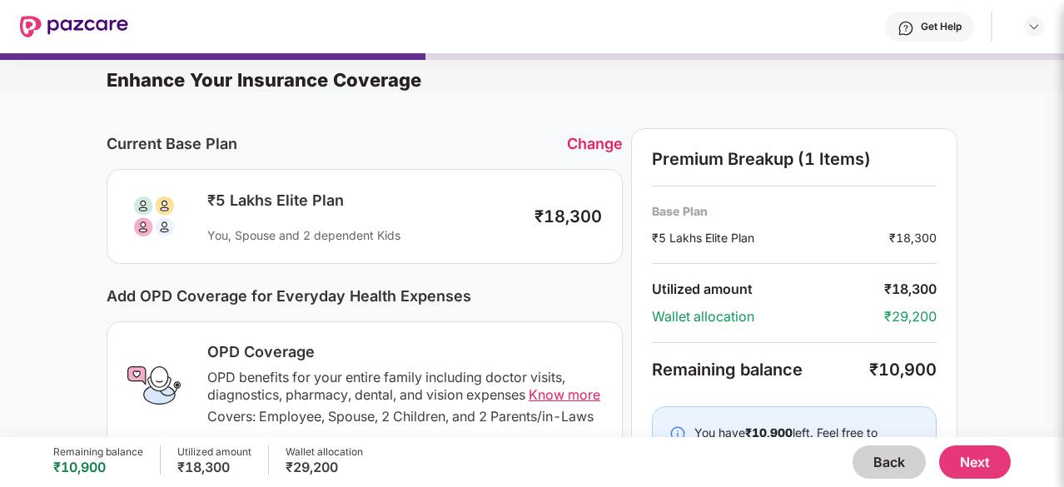
click at [883, 466] on button "Back" at bounding box center [889, 461] width 73 height 33
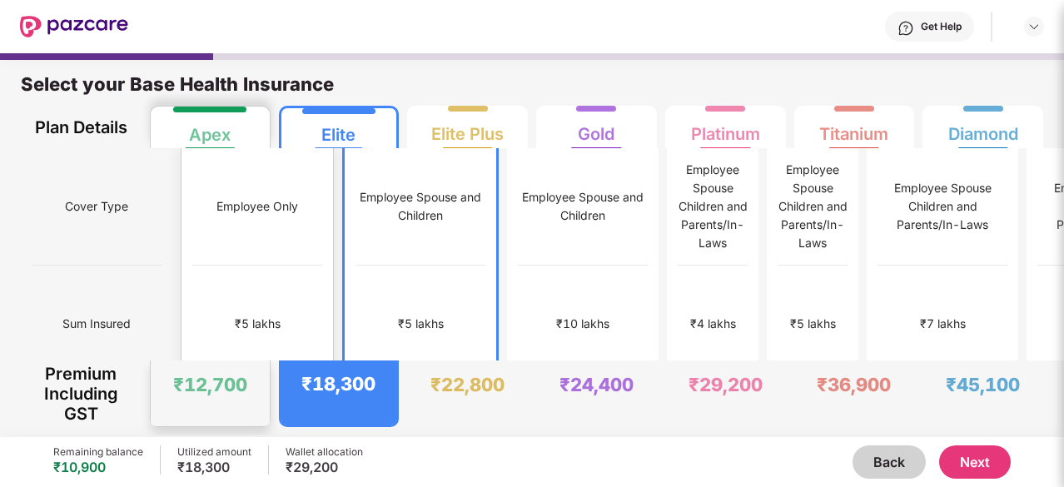
click at [211, 211] on div "Employee Only" at bounding box center [257, 206] width 130 height 117
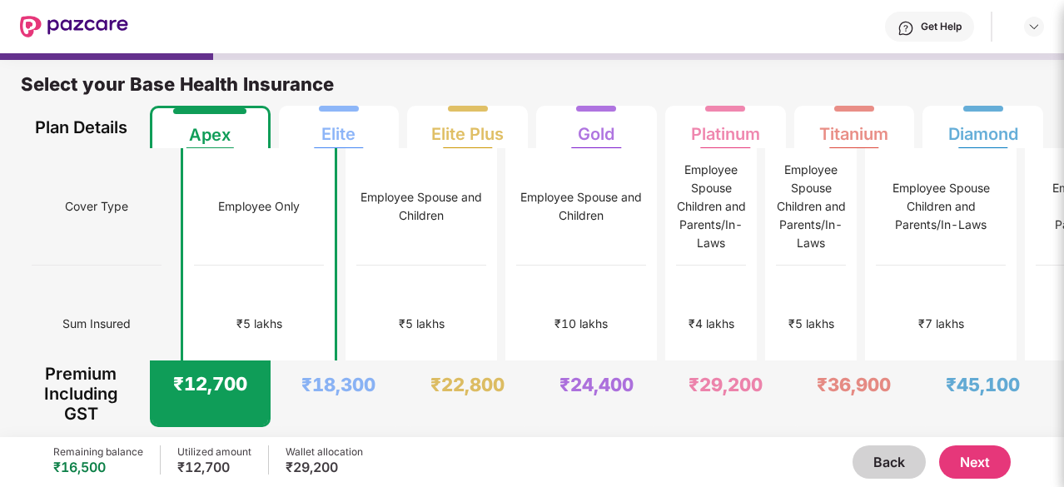
click at [983, 460] on button "Next" at bounding box center [975, 461] width 72 height 33
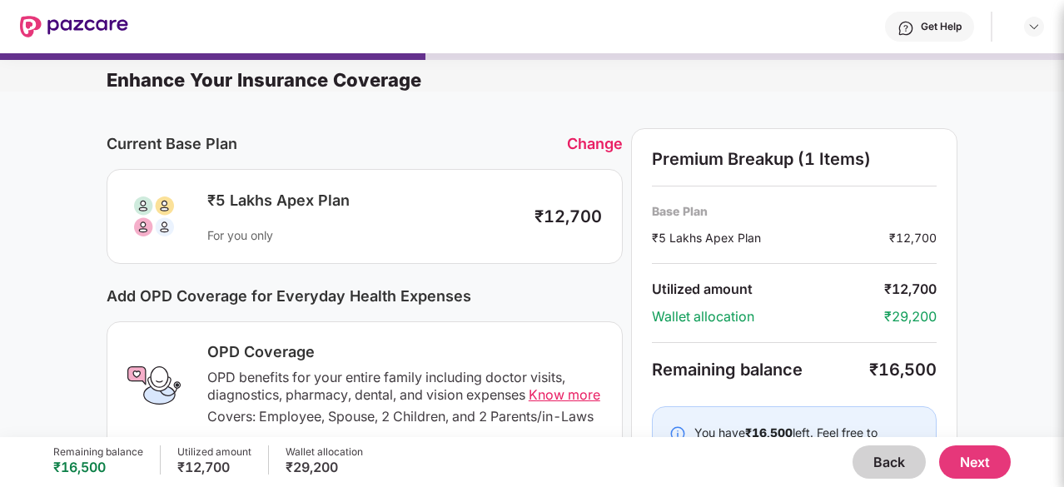
click at [897, 465] on button "Back" at bounding box center [889, 461] width 73 height 33
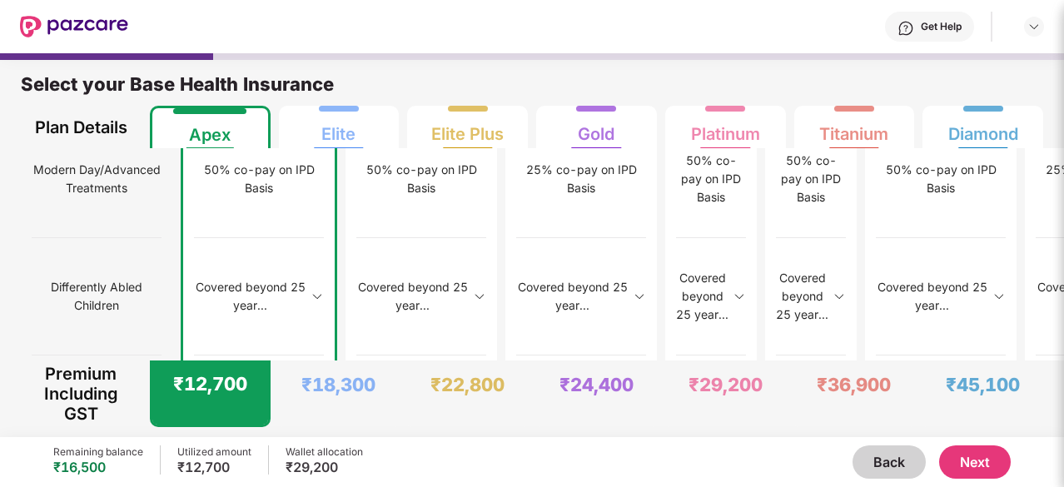
scroll to position [2165, 0]
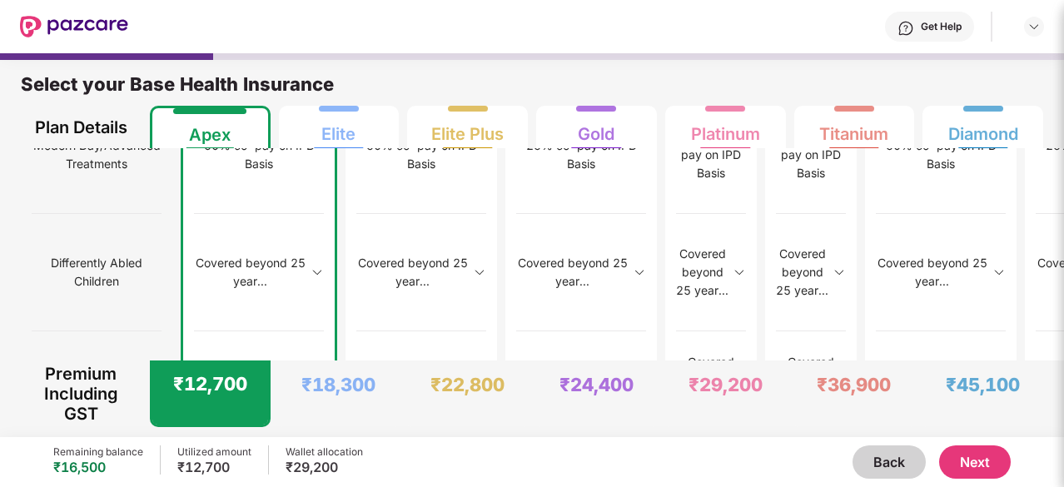
drag, startPoint x: 170, startPoint y: 214, endPoint x: 192, endPoint y: 216, distance: 21.8
drag, startPoint x: 165, startPoint y: 212, endPoint x: 200, endPoint y: 216, distance: 35.1
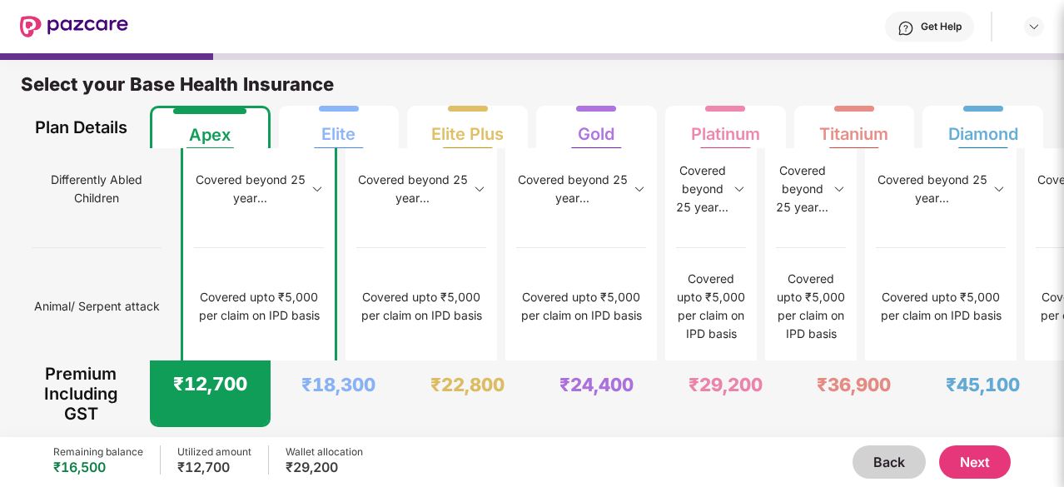
scroll to position [2257, 0]
